Goal: Task Accomplishment & Management: Complete application form

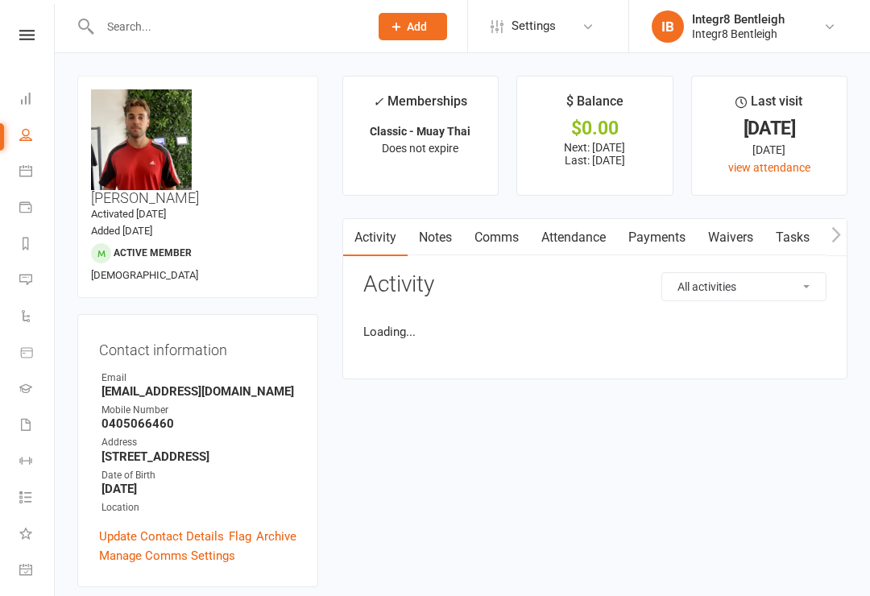
click at [739, 221] on link "Waivers" at bounding box center [731, 237] width 68 height 37
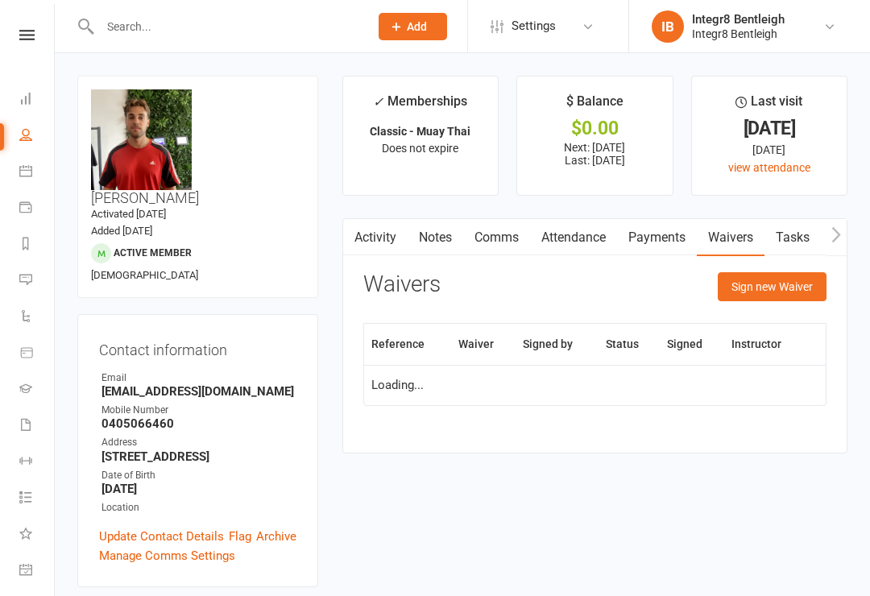
click at [776, 286] on button "Sign new Waiver" at bounding box center [771, 286] width 109 height 29
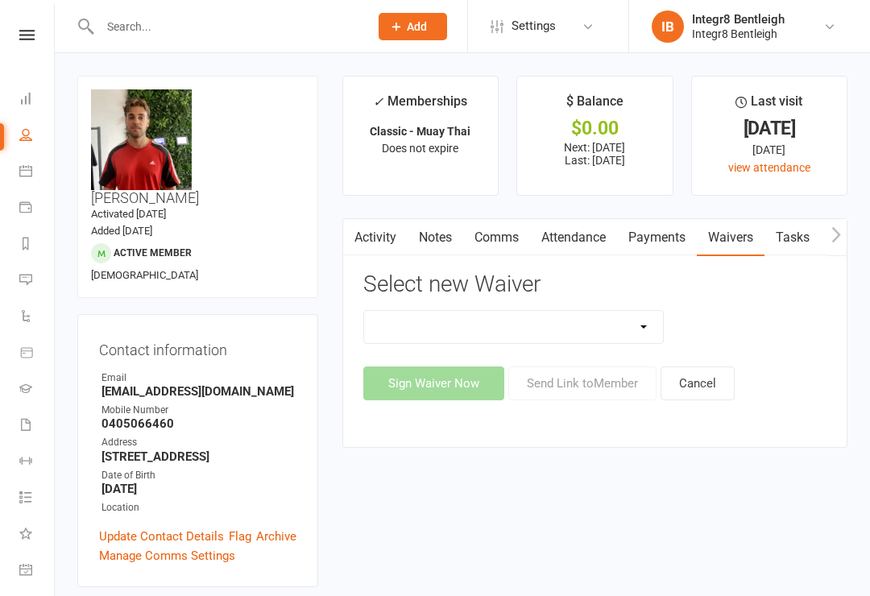
click at [587, 323] on select "10 Class Pass Cancellation Free Trial Hold Membership Document Mobility Worksho…" at bounding box center [514, 327] width 300 height 32
select select "10625"
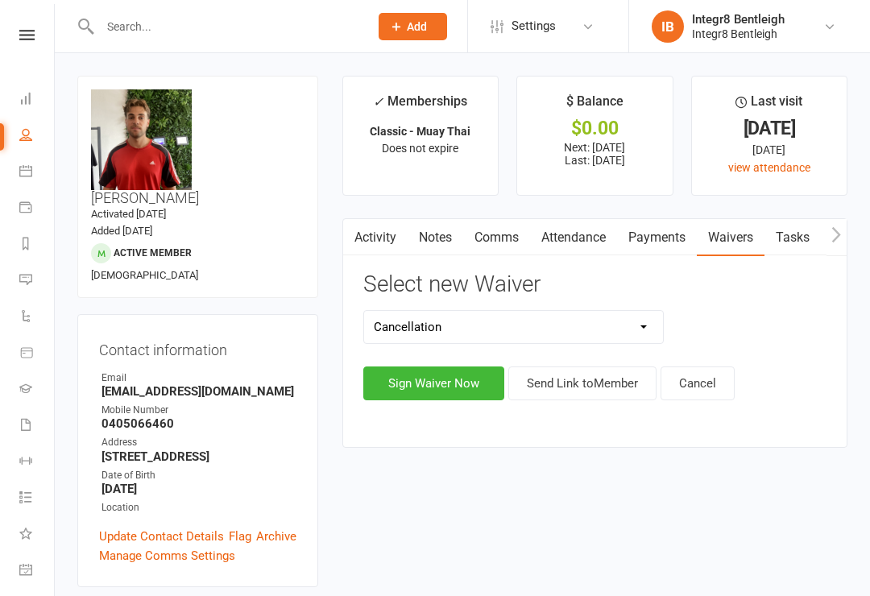
click at [434, 382] on button "Sign Waiver Now" at bounding box center [433, 383] width 141 height 34
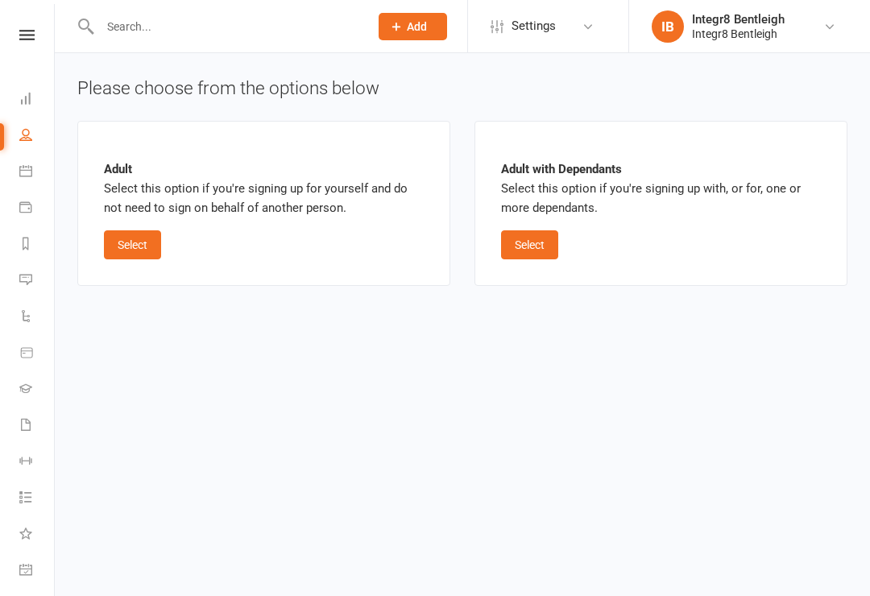
click at [125, 242] on button "Select" at bounding box center [132, 244] width 57 height 29
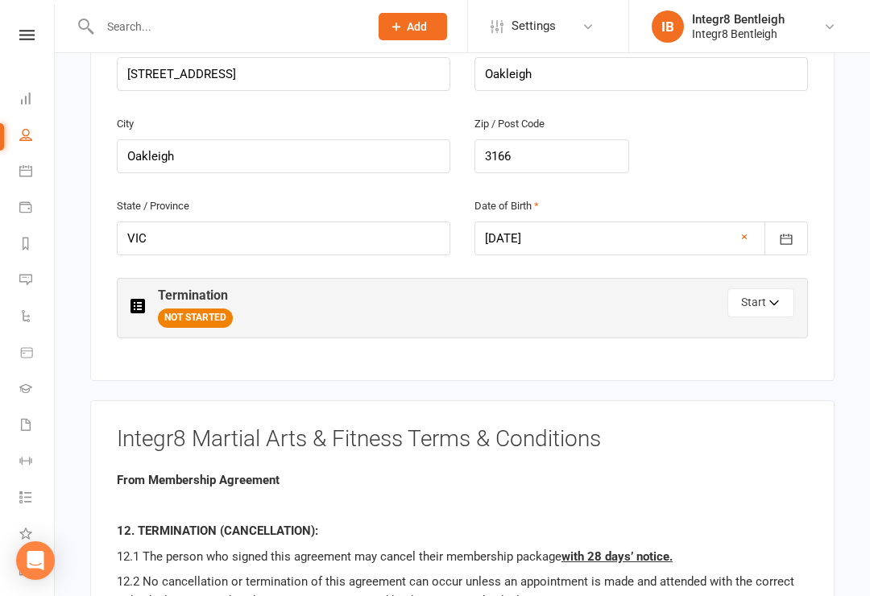
click at [768, 288] on button "Start" at bounding box center [760, 302] width 67 height 29
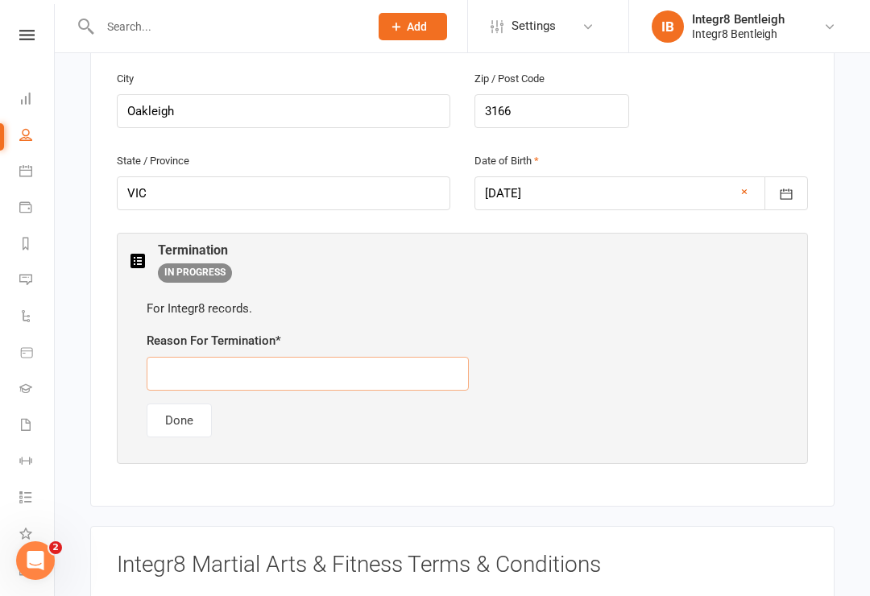
click at [192, 357] on input "text" at bounding box center [308, 374] width 322 height 34
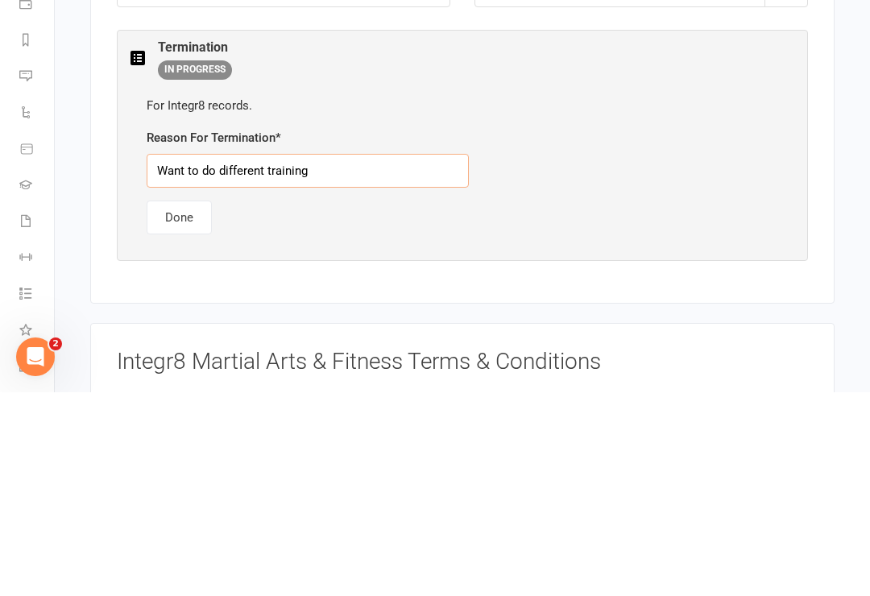
click at [339, 358] on input "Want to do different training" at bounding box center [308, 375] width 322 height 34
click at [260, 358] on input "Want to do different training" at bounding box center [308, 375] width 322 height 34
click at [262, 358] on input "Want to do different training" at bounding box center [308, 375] width 322 height 34
type input "Want to do different fitness training"
click at [190, 404] on button "Done" at bounding box center [179, 421] width 65 height 34
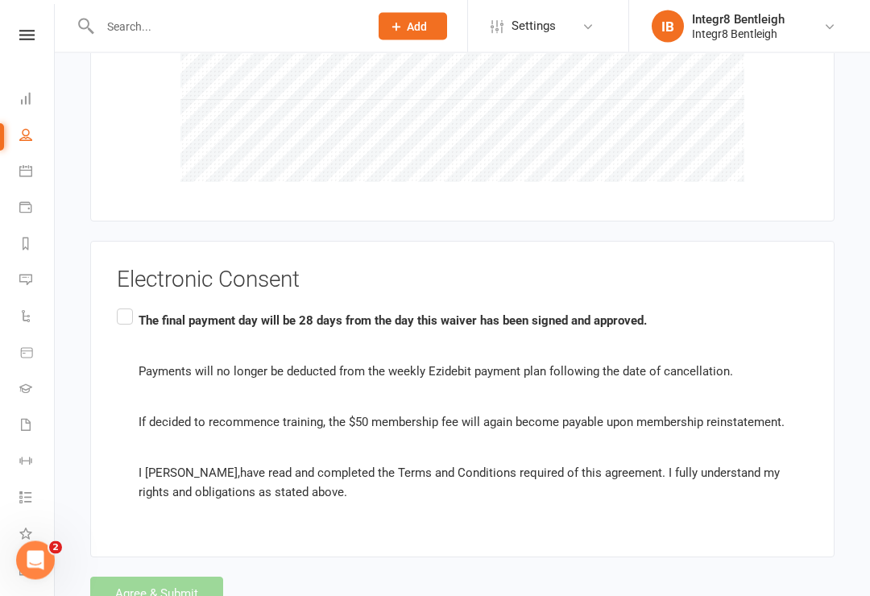
scroll to position [1399, 0]
click at [121, 309] on label "The final payment day will be 28 days from the day this waiver has been signed …" at bounding box center [462, 406] width 691 height 203
click at [121, 305] on input "The final payment day will be 28 days from the day this waiver has been signed …" at bounding box center [122, 305] width 10 height 0
click at [160, 577] on button "Agree & Submit" at bounding box center [156, 594] width 133 height 34
